Goal: Navigation & Orientation: Find specific page/section

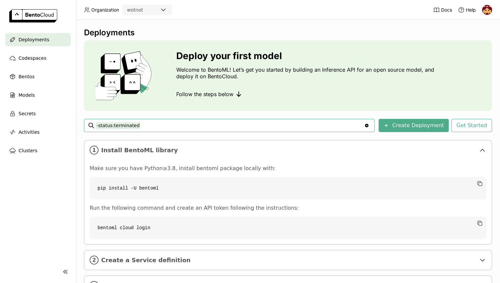
click at [146, 10] on div "wotnot" at bounding box center [141, 9] width 36 height 9
click at [157, 20] on div "wotnot" at bounding box center [147, 23] width 39 height 7
click at [38, 59] on span "Codespaces" at bounding box center [33, 58] width 28 height 8
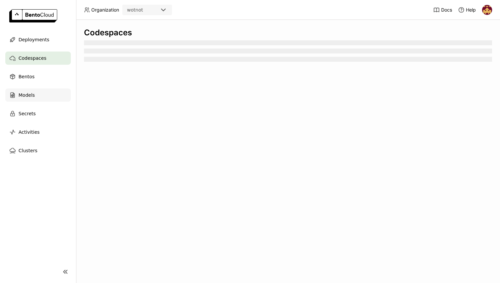
click at [26, 98] on span "Models" at bounding box center [27, 95] width 16 height 8
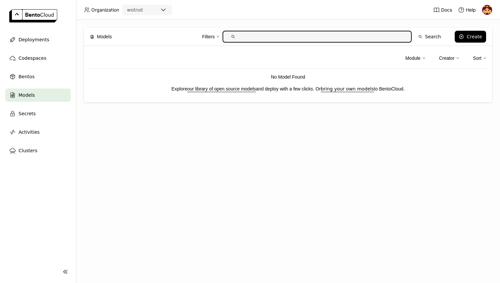
click at [19, 95] on span "Models" at bounding box center [27, 95] width 16 height 8
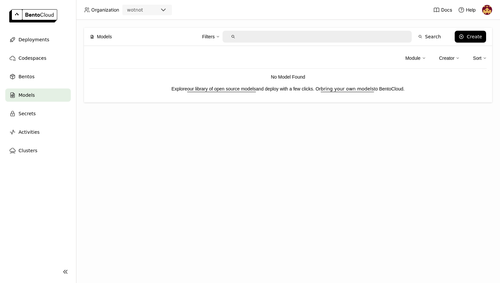
click at [225, 175] on div "Models Filters Search Create Module Creator Sort No Model Found Explore our lib…" at bounding box center [288, 152] width 424 height 264
click at [218, 169] on div "Models Filters Search Create Module Creator Sort No Model Found Explore our lib…" at bounding box center [288, 152] width 424 height 264
click at [38, 35] on div "Deployments" at bounding box center [37, 39] width 65 height 13
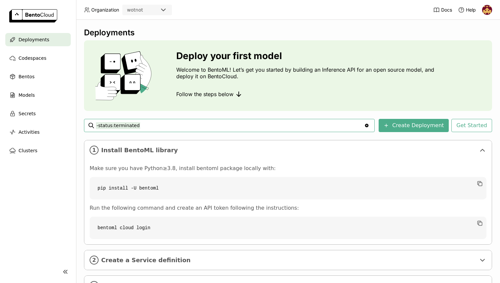
scroll to position [30, 0]
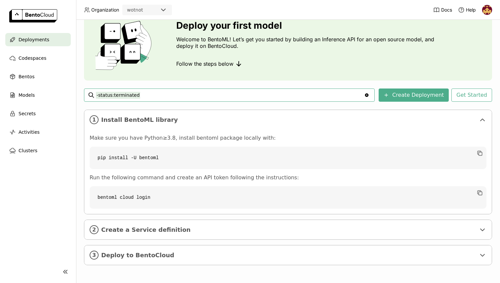
click at [147, 95] on input "-status:terminated" at bounding box center [230, 95] width 268 height 11
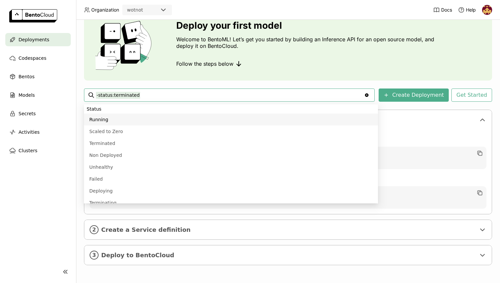
click at [147, 95] on input "-status:terminated" at bounding box center [230, 95] width 268 height 11
type input "status:running"
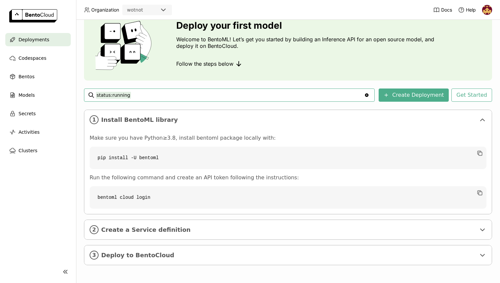
click at [145, 96] on input "status:running" at bounding box center [230, 95] width 268 height 11
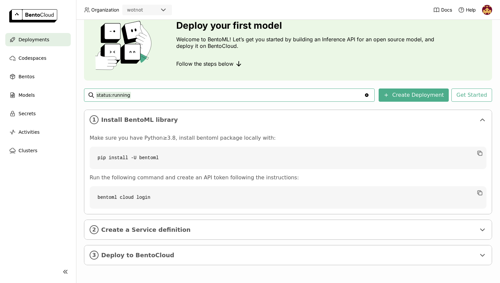
click at [369, 96] on icon "Clear value" at bounding box center [367, 96] width 4 height 4
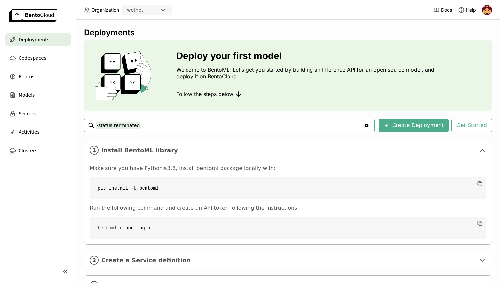
click at [115, 124] on input "-status:terminated" at bounding box center [230, 125] width 268 height 11
click at [128, 126] on input "-status:terminated" at bounding box center [230, 125] width 268 height 11
type input "-"
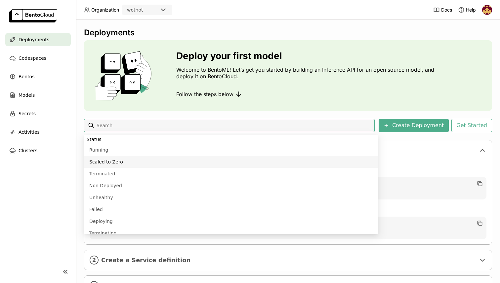
click at [110, 162] on li "Scaled to Zero" at bounding box center [231, 162] width 294 height 12
type input "status:scaled-to-zero"
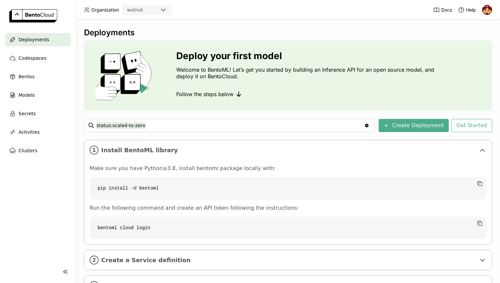
click at [286, 125] on input "status:scaled-to-zero" at bounding box center [230, 125] width 268 height 11
click at [273, 175] on div "Make sure you have Python≥3.8, install bentoml package locally with: pip instal…" at bounding box center [288, 202] width 397 height 74
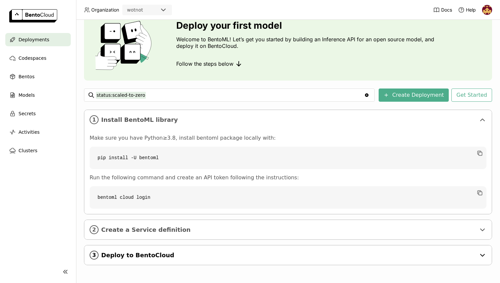
click at [96, 254] on icon "3" at bounding box center [94, 255] width 9 height 9
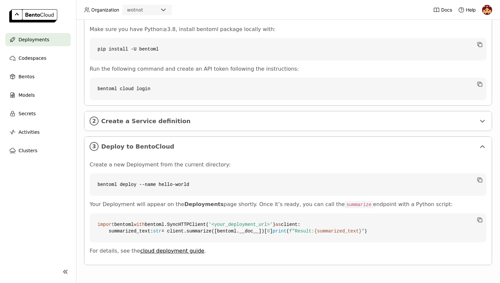
scroll to position [0, 0]
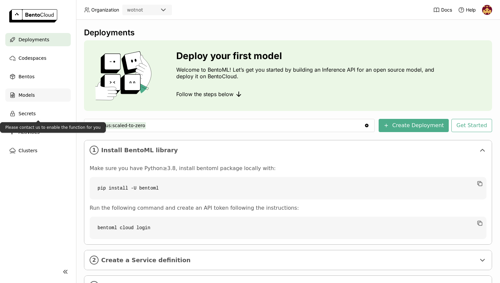
click at [26, 101] on div "Models" at bounding box center [37, 95] width 65 height 13
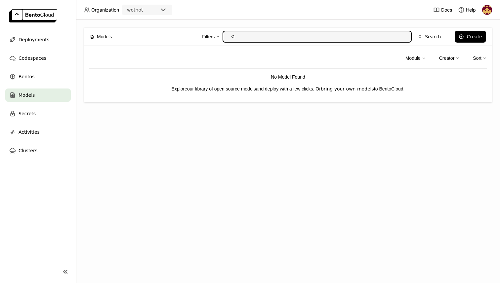
click at [30, 94] on span "Models" at bounding box center [27, 95] width 16 height 8
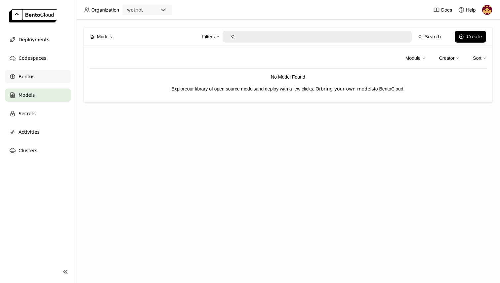
click at [25, 78] on span "Bentos" at bounding box center [27, 77] width 16 height 8
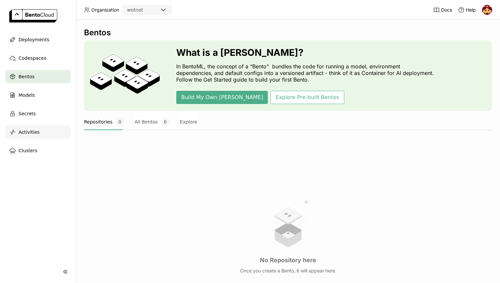
click at [26, 137] on div "Activities" at bounding box center [37, 132] width 65 height 13
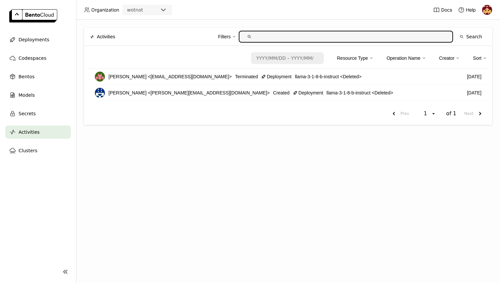
click at [314, 76] on span "llama-3-1-8-b-instruct <Deleted>" at bounding box center [328, 76] width 67 height 7
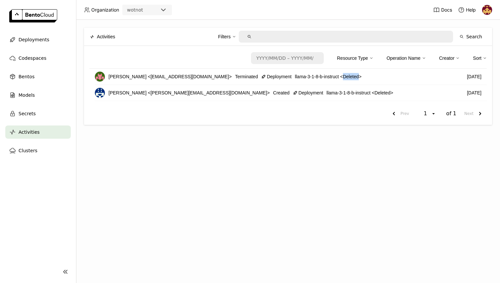
click at [314, 76] on span "llama-3-1-8-b-instruct <Deleted>" at bounding box center [328, 76] width 67 height 7
click at [295, 74] on span "llama-3-1-8-b-instruct <Deleted>" at bounding box center [328, 76] width 67 height 7
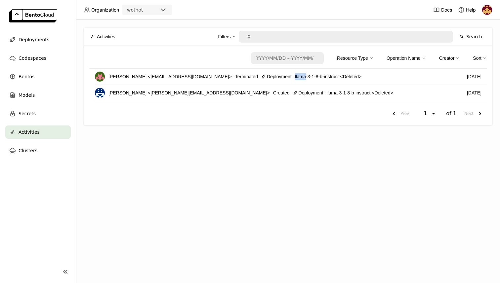
click at [313, 76] on span "llama-3-1-8-b-instruct <Deleted>" at bounding box center [328, 76] width 67 height 7
click at [187, 68] on div "Date format is yyyy/MM/dd – yyyy/MM/dd. Press the down arrow or enter key to in…" at bounding box center [287, 60] width 397 height 18
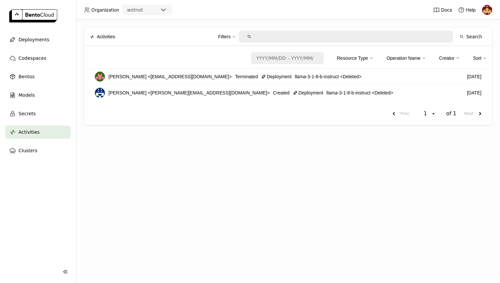
click at [152, 11] on div "wotnot" at bounding box center [141, 9] width 36 height 9
click at [46, 133] on div "Activities" at bounding box center [37, 132] width 65 height 13
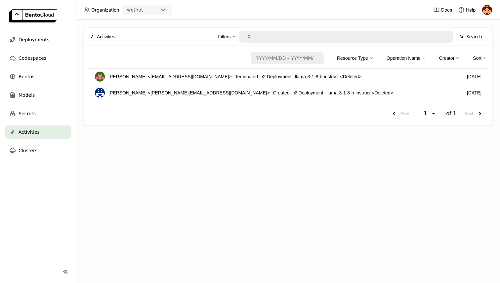
click at [46, 133] on div "Activities" at bounding box center [37, 132] width 65 height 13
click at [32, 133] on span "Activities" at bounding box center [29, 132] width 21 height 8
click at [244, 166] on div "Activities Filters Search Date format is yyyy/MM/dd – yyyy/MM/dd. Press the dow…" at bounding box center [288, 152] width 424 height 264
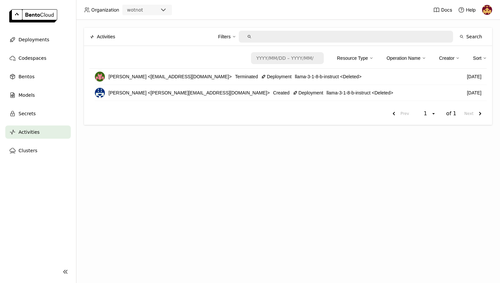
click at [485, 12] on img at bounding box center [487, 10] width 10 height 10
click at [475, 26] on span "Members" at bounding box center [474, 25] width 19 height 6
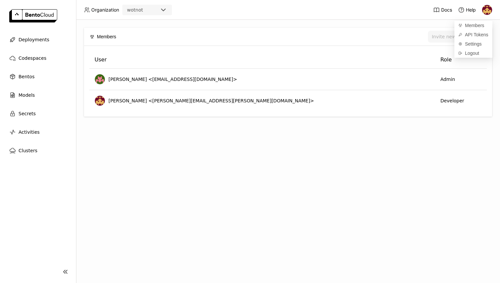
click at [184, 144] on div "Members Invite new member User Role [PERSON_NAME] <[EMAIL_ADDRESS][DOMAIN_NAME]…" at bounding box center [288, 152] width 424 height 264
click at [152, 12] on div "wotnot" at bounding box center [141, 9] width 36 height 9
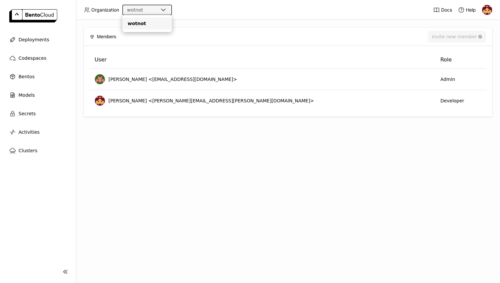
click at [148, 25] on div "wotnot" at bounding box center [147, 23] width 39 height 7
click at [168, 173] on div "Members Invite new member User Role [PERSON_NAME] <[EMAIL_ADDRESS][DOMAIN_NAME]…" at bounding box center [288, 152] width 424 height 264
click at [28, 40] on span "Deployments" at bounding box center [34, 40] width 31 height 8
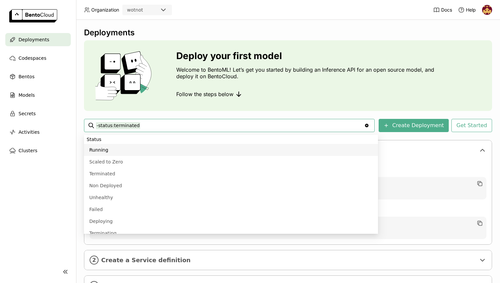
click at [67, 105] on ul "Deployments Codespaces Bentos Models Secrets Activities Clusters" at bounding box center [38, 95] width 76 height 124
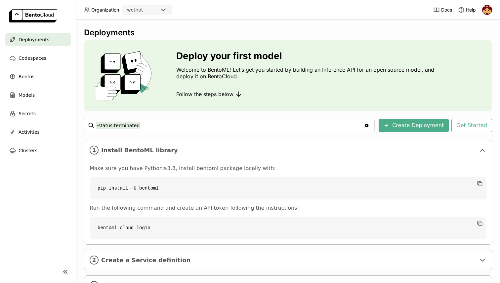
click at [487, 7] on img at bounding box center [487, 10] width 10 height 10
click at [475, 50] on span "Logout" at bounding box center [472, 53] width 14 height 6
